Goal: Information Seeking & Learning: Learn about a topic

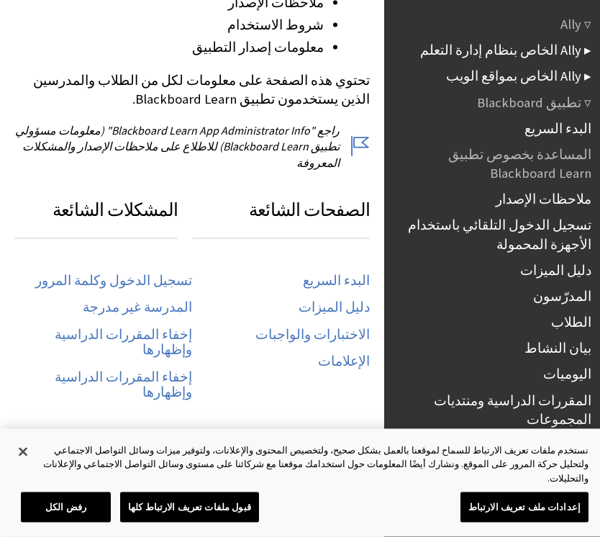
scroll to position [638, 0]
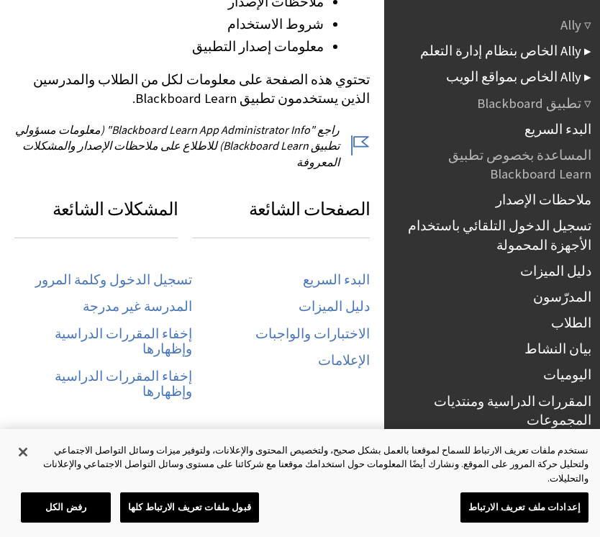
click at [173, 299] on link "المدرسة غير مدرجة" at bounding box center [137, 307] width 109 height 17
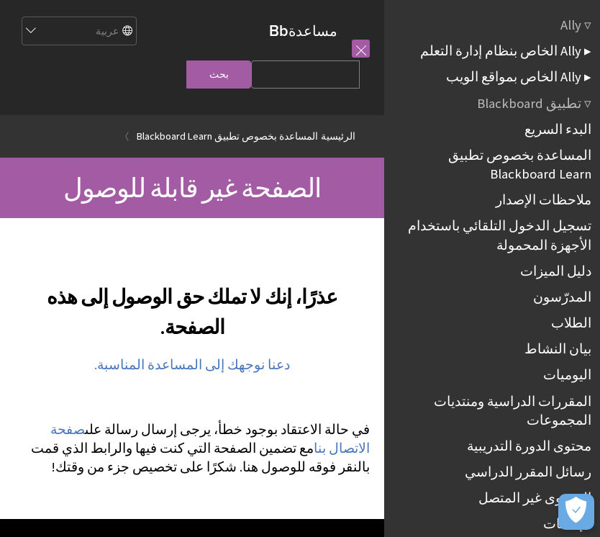
click at [205, 356] on link "دعنا نوجهك إلى المساعدة المناسبة." at bounding box center [192, 364] width 196 height 17
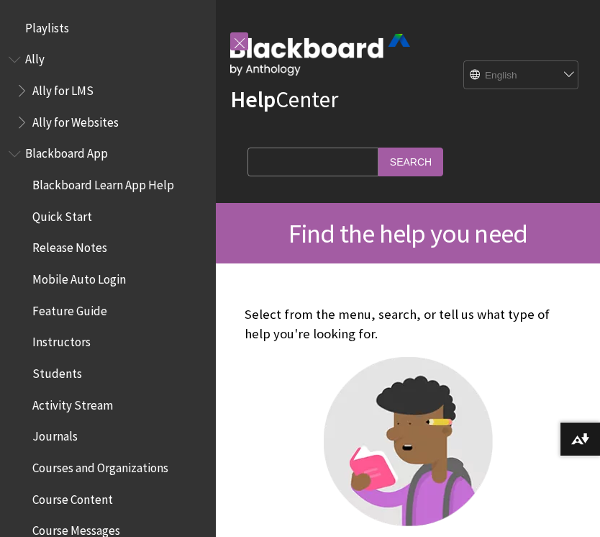
click at [532, 78] on select "English عربية Català Cymraeg Deutsch Español Suomi Français עברית Italiano 日本語 …" at bounding box center [521, 75] width 115 height 29
select select "/ar-sa"
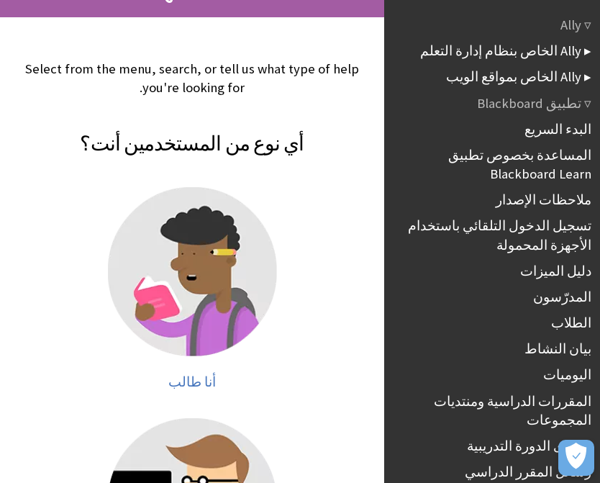
scroll to position [172, 0]
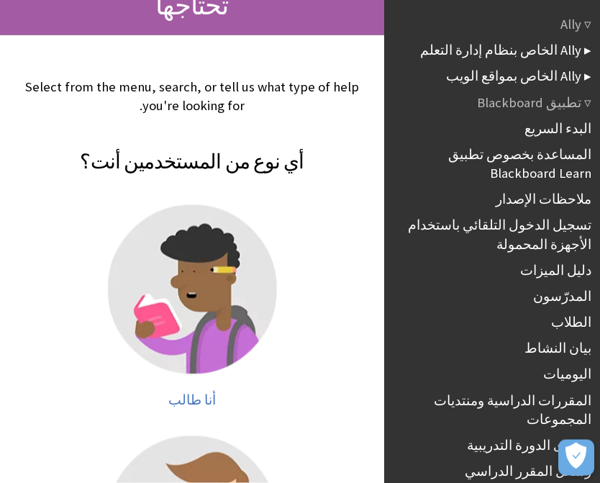
click at [222, 283] on img at bounding box center [192, 289] width 169 height 169
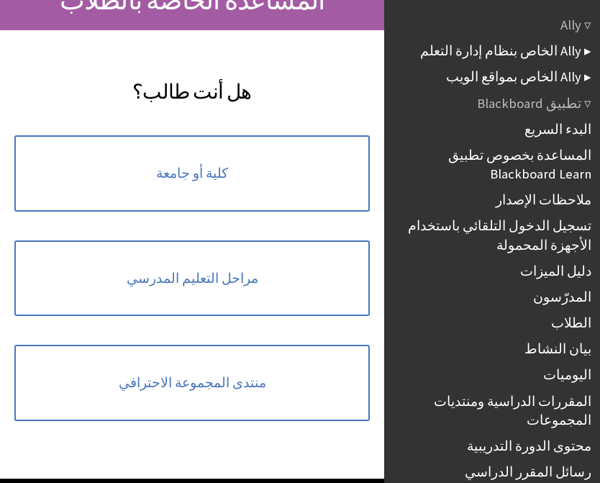
scroll to position [189, 0]
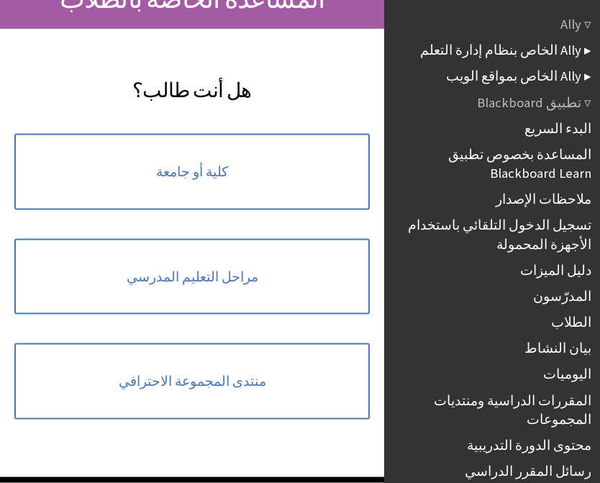
click at [300, 173] on link "كلية أو جامعة" at bounding box center [191, 172] width 355 height 76
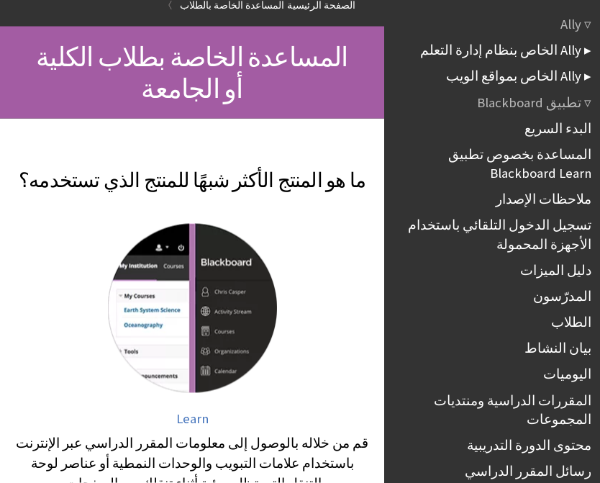
scroll to position [133, 0]
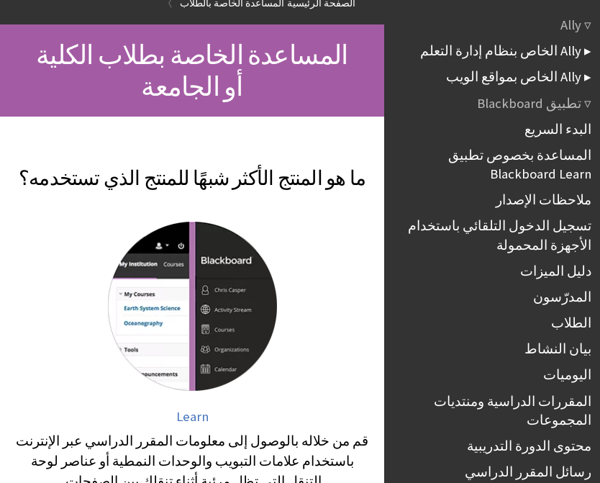
click at [196, 325] on img at bounding box center [192, 306] width 169 height 169
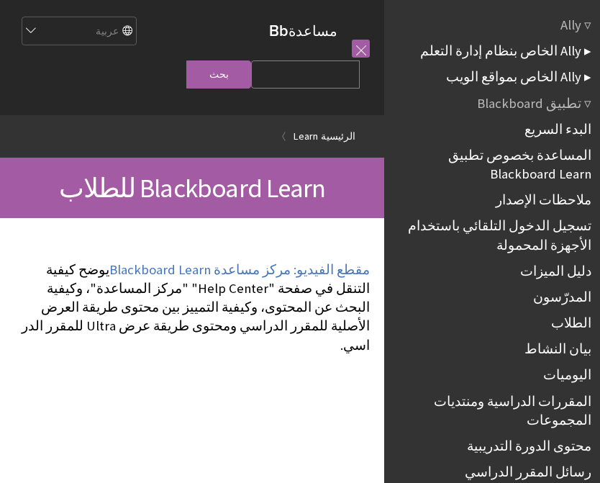
click at [324, 79] on input "Search Query" at bounding box center [305, 74] width 109 height 28
type input "Uoh"
click at [251, 68] on input "بحث" at bounding box center [218, 74] width 65 height 28
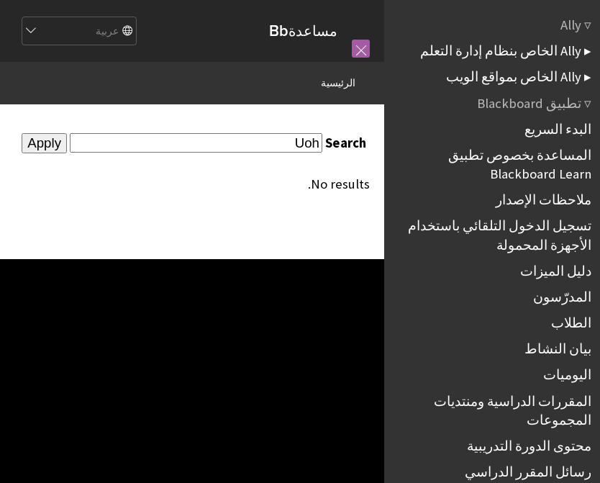
click at [268, 128] on div "Search Uoh Apply No results." at bounding box center [192, 162] width 384 height 116
click at [301, 148] on input "Uoh" at bounding box center [196, 142] width 252 height 19
click at [290, 143] on input "Uoh" at bounding box center [196, 142] width 252 height 19
click at [306, 147] on input "Uoh" at bounding box center [196, 142] width 252 height 19
type input "UOH"
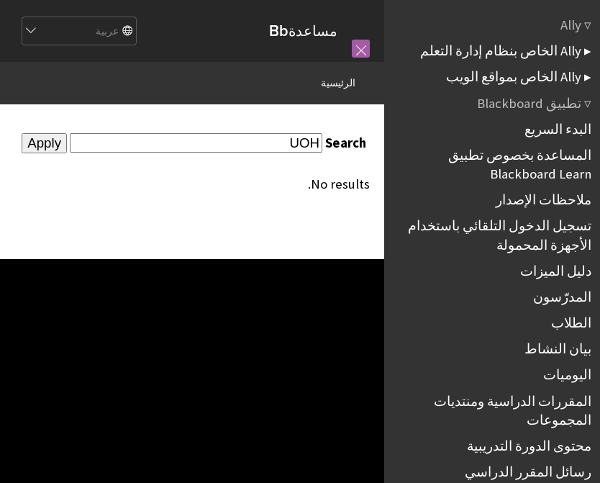
click at [66, 153] on input "Apply" at bounding box center [44, 143] width 45 height 20
click at [67, 152] on input "Apply" at bounding box center [44, 143] width 45 height 20
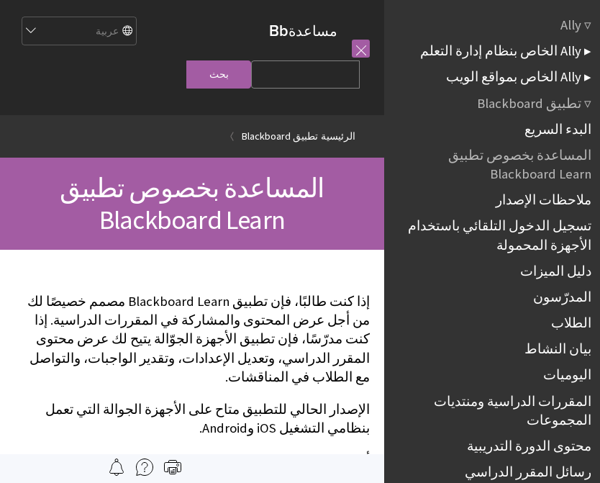
click at [319, 73] on input "Search Query" at bounding box center [305, 74] width 109 height 28
type input "UOH"
click at [250, 83] on input "بحث" at bounding box center [218, 74] width 65 height 28
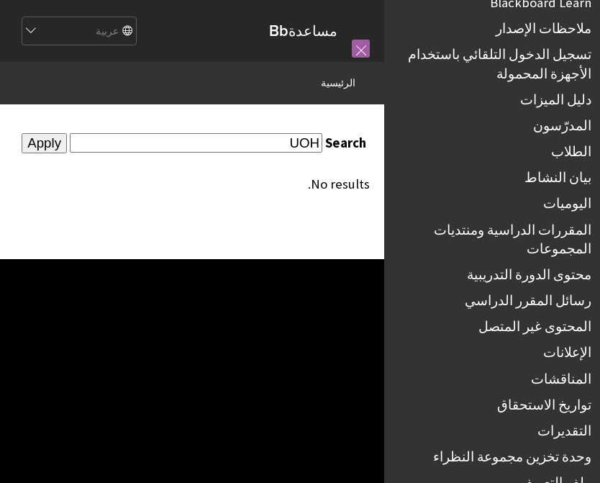
scroll to position [166, 0]
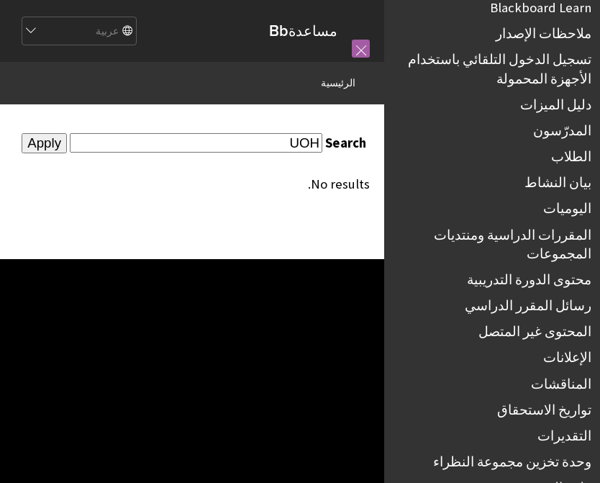
click at [577, 159] on link "الطلاب" at bounding box center [571, 156] width 40 height 17
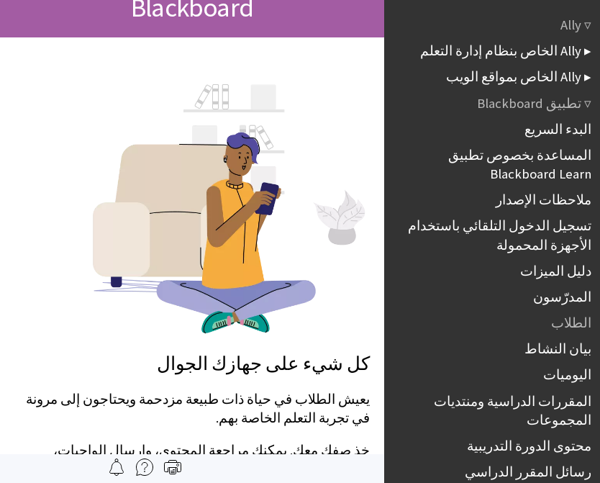
scroll to position [203, 0]
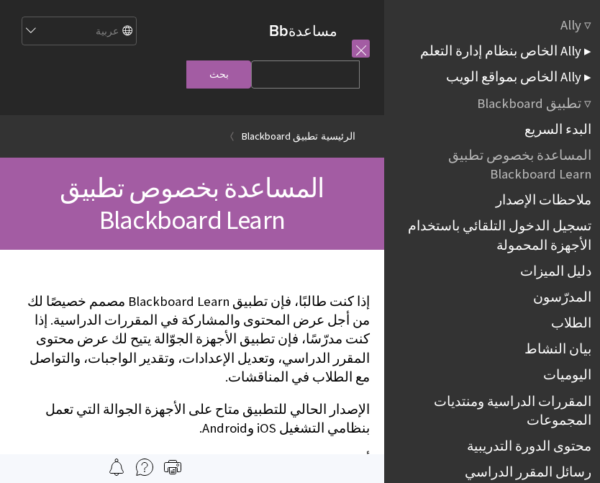
scroll to position [689, 0]
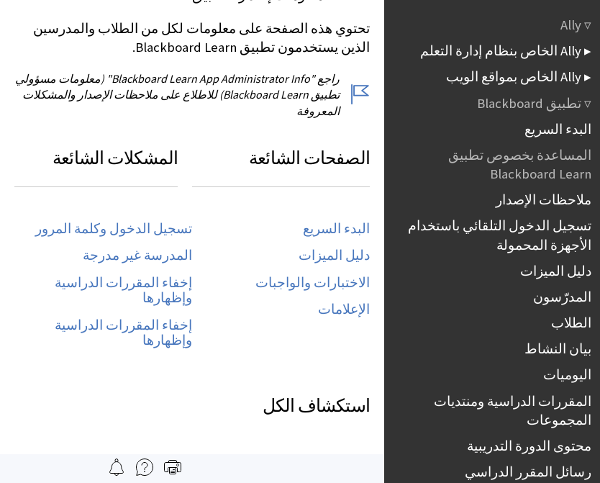
click at [142, 221] on link "تسجيل الدخول وكلمة المرور" at bounding box center [113, 229] width 157 height 17
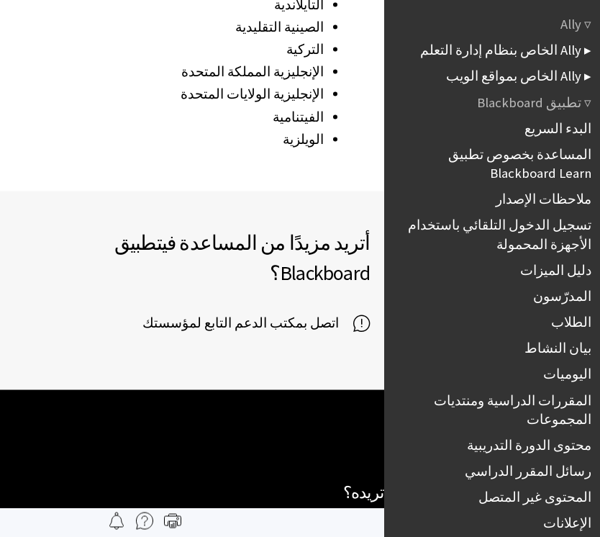
scroll to position [2393, 0]
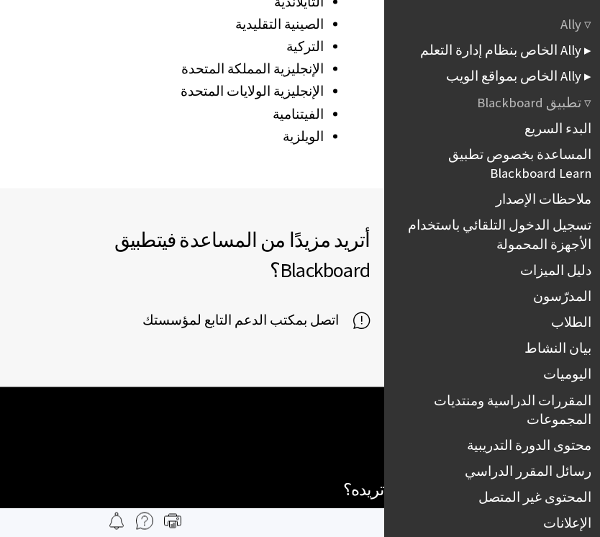
click at [328, 309] on span "اتصل بمكتب الدعم التابع لمؤسستك" at bounding box center [247, 320] width 211 height 22
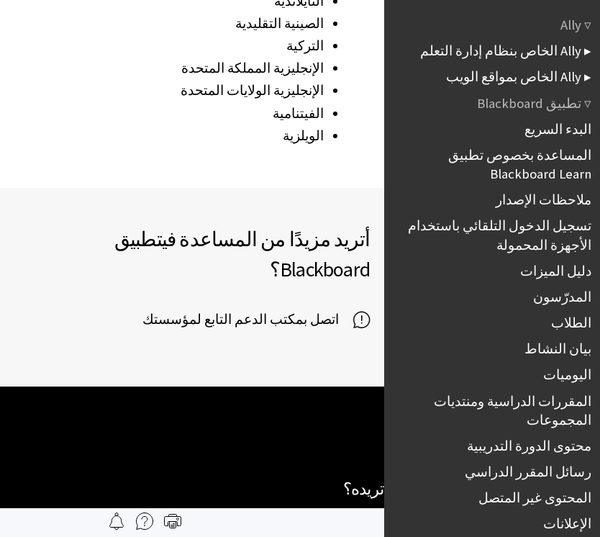
click at [283, 309] on span "اتصل بمكتب الدعم التابع لمؤسستك" at bounding box center [247, 320] width 211 height 22
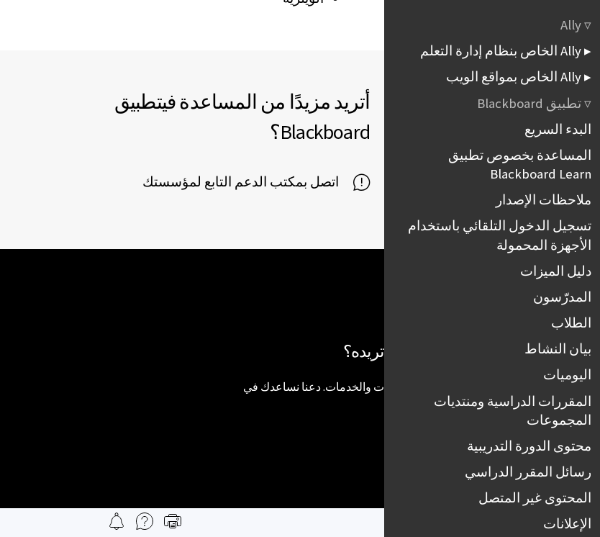
scroll to position [0, 0]
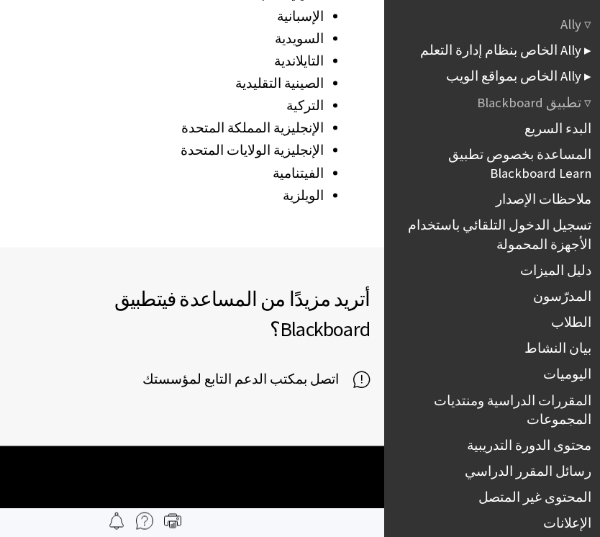
click at [338, 368] on span "اتصل بمكتب الدعم التابع لمؤسستك" at bounding box center [247, 379] width 211 height 22
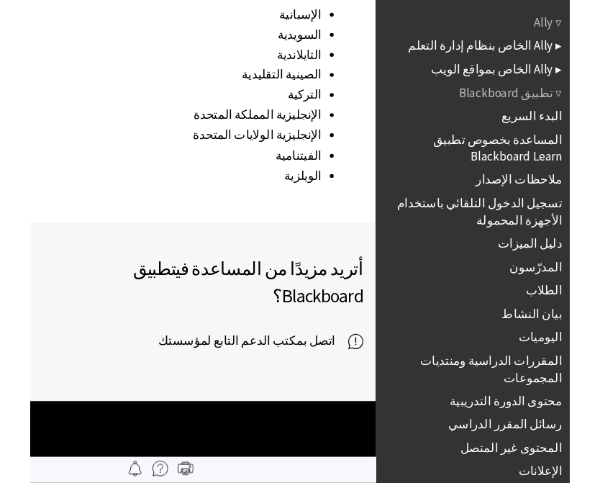
scroll to position [2335, 0]
